Goal: Browse casually

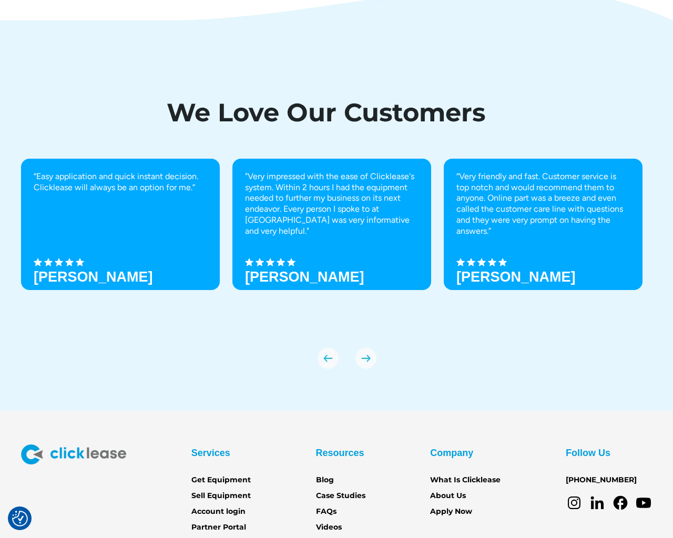
scroll to position [3587, 0]
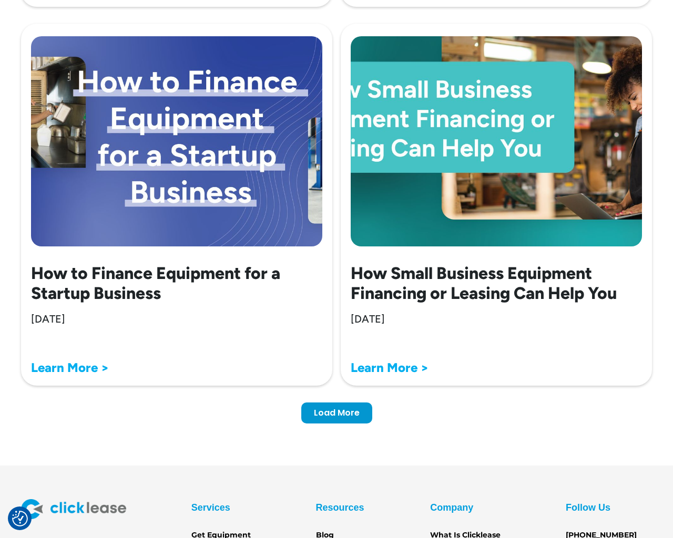
scroll to position [3380, 0]
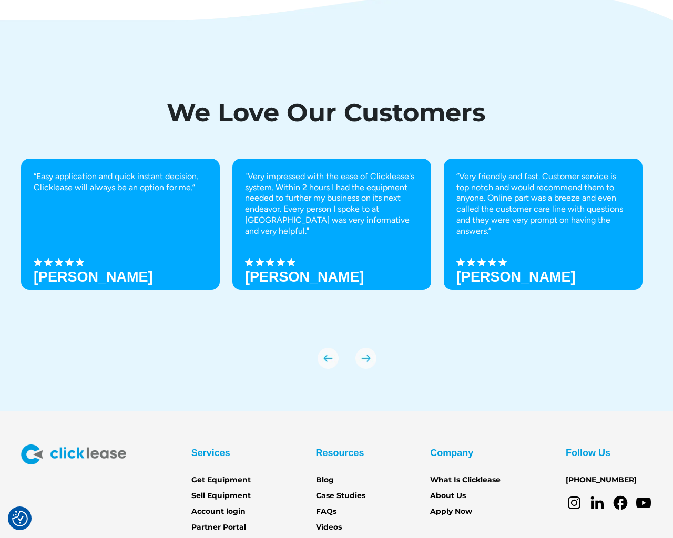
scroll to position [3587, 0]
